Goal: Transaction & Acquisition: Purchase product/service

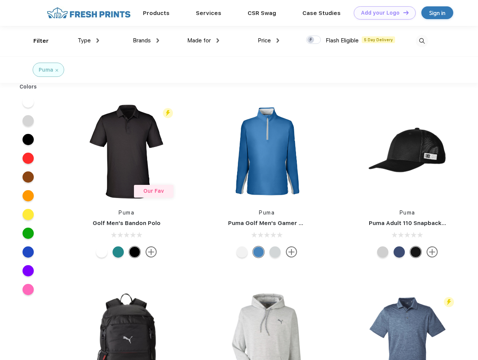
scroll to position [0, 0]
click at [382, 13] on link "Add your Logo Design Tool" at bounding box center [385, 12] width 62 height 13
click at [0, 0] on div "Design Tool" at bounding box center [0, 0] width 0 height 0
click at [402, 12] on link "Add your Logo Design Tool" at bounding box center [385, 12] width 62 height 13
click at [36, 41] on div "Filter" at bounding box center [40, 41] width 15 height 9
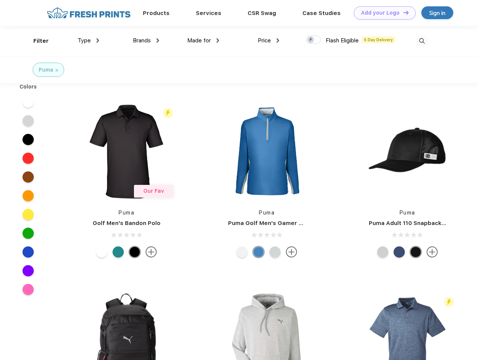
click at [88, 40] on span "Type" at bounding box center [84, 40] width 13 height 7
click at [146, 40] on span "Brands" at bounding box center [142, 40] width 18 height 7
click at [203, 40] on span "Made for" at bounding box center [199, 40] width 24 height 7
click at [268, 40] on span "Price" at bounding box center [264, 40] width 13 height 7
click at [313, 40] on div at bounding box center [313, 40] width 15 height 8
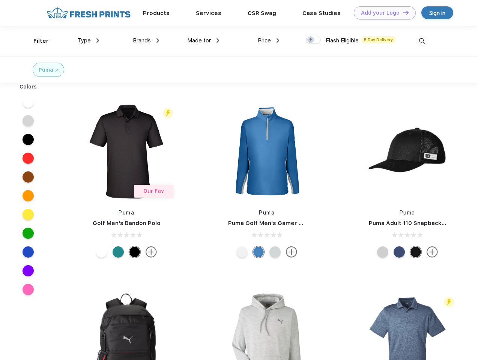
click at [311, 40] on input "checkbox" at bounding box center [308, 37] width 5 height 5
click at [421, 41] on img at bounding box center [421, 41] width 12 height 12
